Goal: Unclear: Browse casually

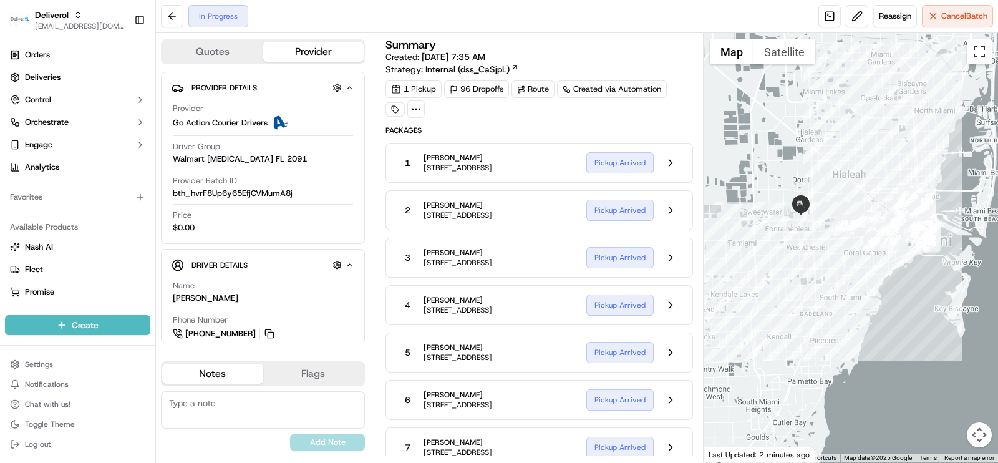
drag, startPoint x: 981, startPoint y: 56, endPoint x: 929, endPoint y: 127, distance: 88.0
click at [972, 54] on button "Toggle fullscreen view" at bounding box center [979, 51] width 25 height 25
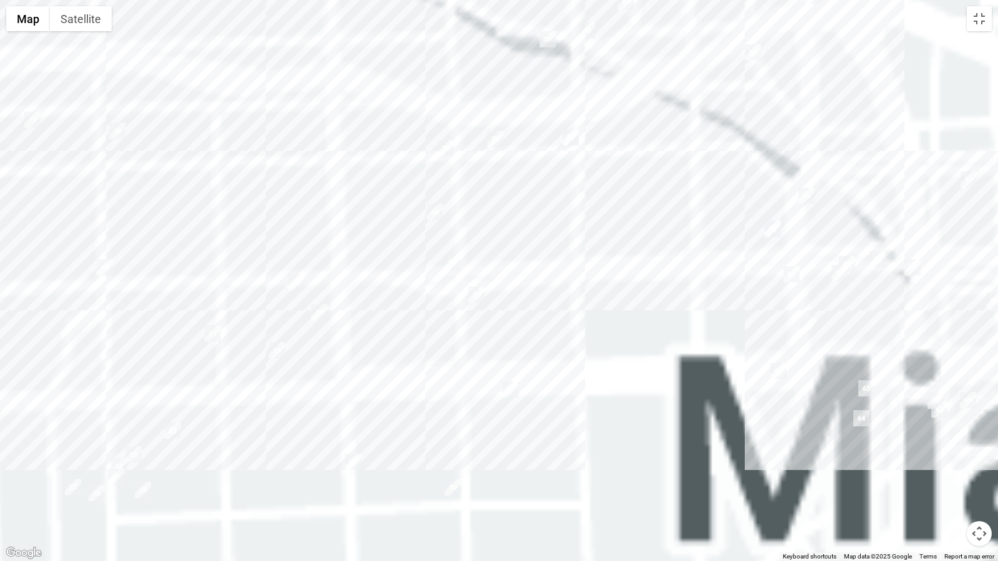
drag, startPoint x: 698, startPoint y: 259, endPoint x: 589, endPoint y: 252, distance: 109.4
click at [507, 139] on div at bounding box center [499, 280] width 998 height 561
click at [509, 185] on div at bounding box center [499, 280] width 998 height 561
click at [589, 248] on div at bounding box center [499, 280] width 998 height 561
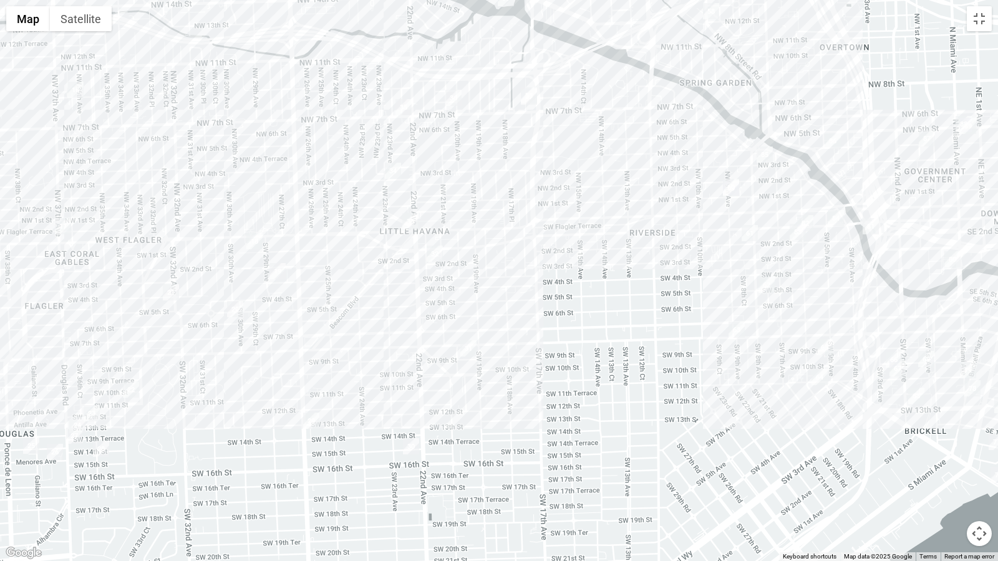
drag, startPoint x: 621, startPoint y: 336, endPoint x: 508, endPoint y: 281, distance: 125.5
click at [450, 240] on div at bounding box center [499, 280] width 998 height 561
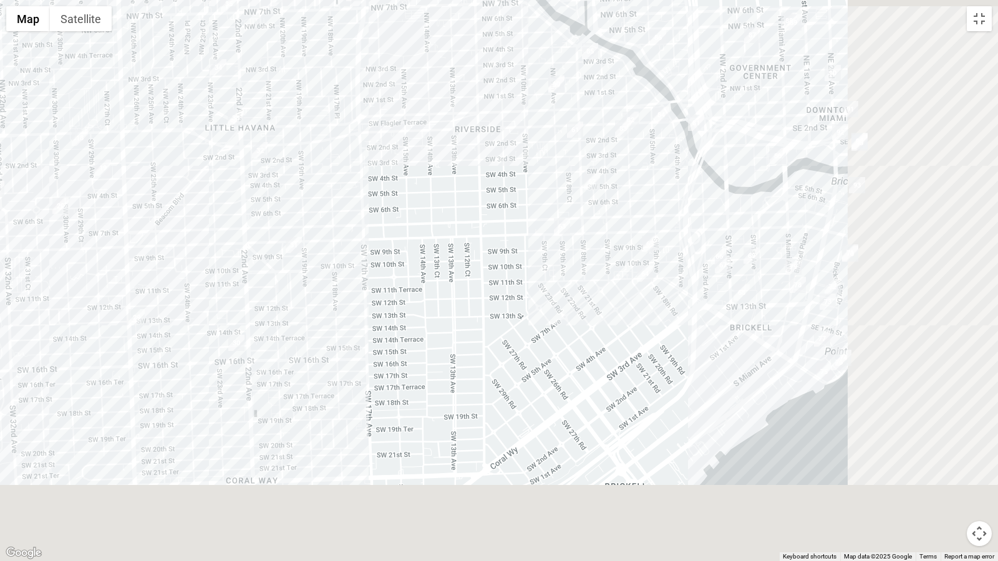
drag, startPoint x: 574, startPoint y: 350, endPoint x: 518, endPoint y: 252, distance: 112.9
click at [574, 347] on div at bounding box center [499, 280] width 998 height 561
click at [425, 299] on div at bounding box center [499, 280] width 998 height 561
click at [680, 366] on div at bounding box center [499, 280] width 998 height 561
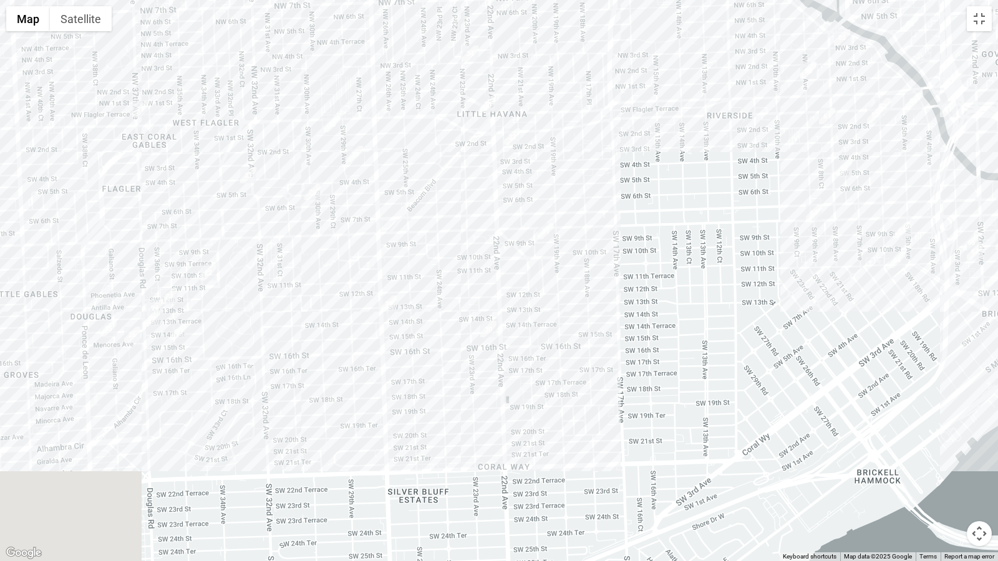
drag, startPoint x: 380, startPoint y: 204, endPoint x: 525, endPoint y: 231, distance: 147.3
click at [679, 185] on div at bounding box center [499, 280] width 998 height 561
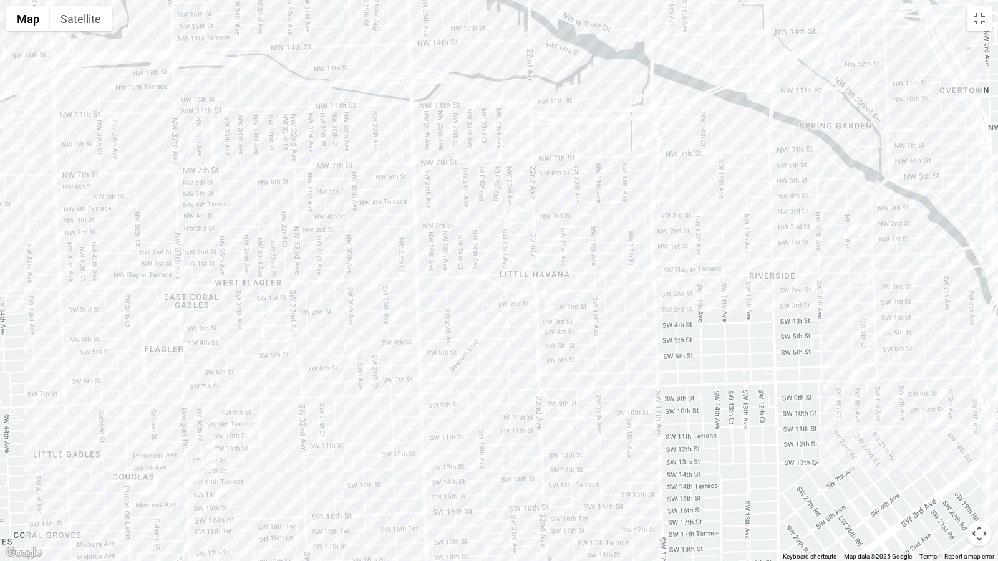
drag, startPoint x: 494, startPoint y: 206, endPoint x: 500, endPoint y: 433, distance: 227.1
click at [498, 433] on div at bounding box center [499, 280] width 998 height 561
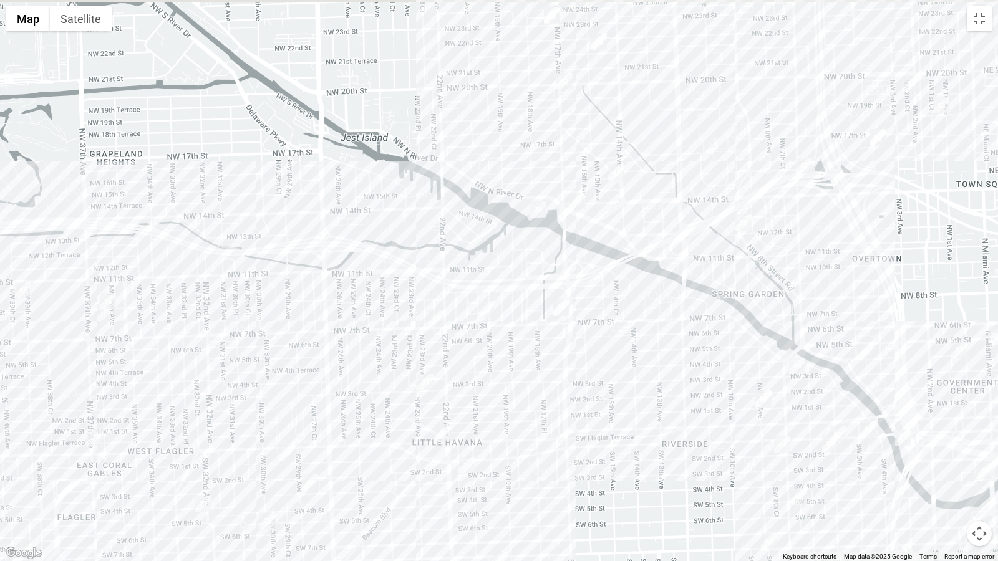
drag, startPoint x: 724, startPoint y: 258, endPoint x: 510, endPoint y: 448, distance: 286.3
click at [506, 458] on div at bounding box center [499, 280] width 998 height 561
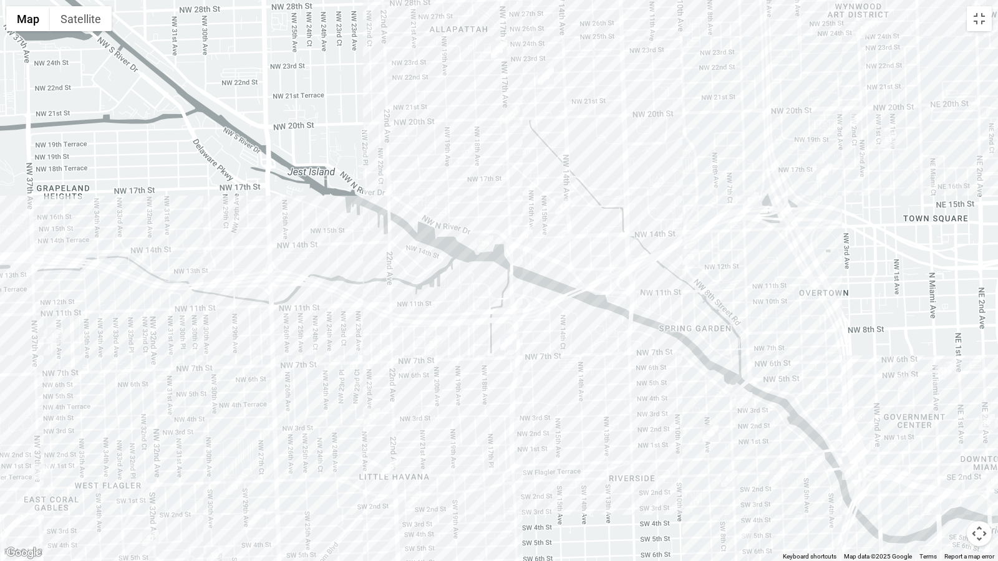
drag, startPoint x: 627, startPoint y: 188, endPoint x: 677, endPoint y: 223, distance: 60.9
click at [593, 391] on div at bounding box center [499, 280] width 998 height 561
drag, startPoint x: 677, startPoint y: 223, endPoint x: 645, endPoint y: 103, distance: 124.5
click at [670, 265] on div at bounding box center [499, 280] width 998 height 561
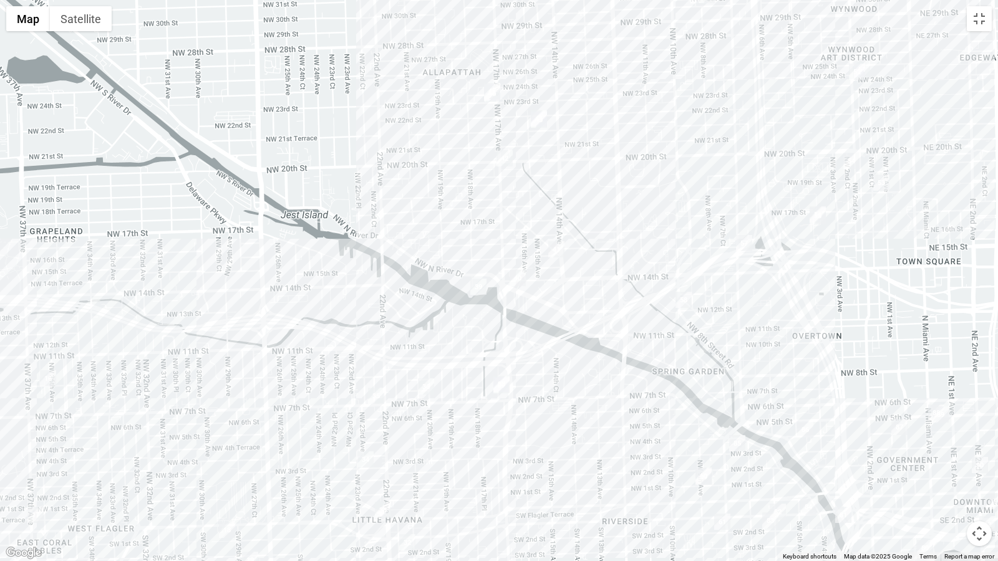
click at [618, 157] on div at bounding box center [499, 280] width 998 height 561
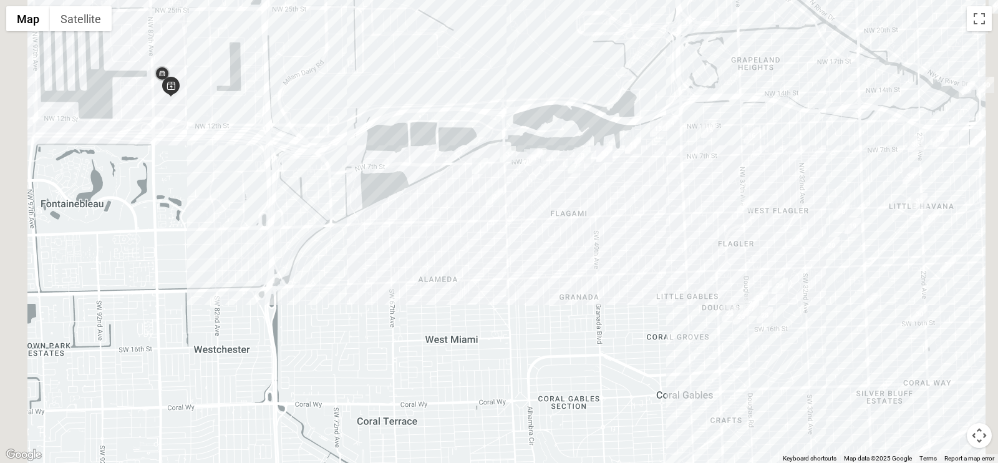
scroll to position [520, 0]
